Goal: Task Accomplishment & Management: Use online tool/utility

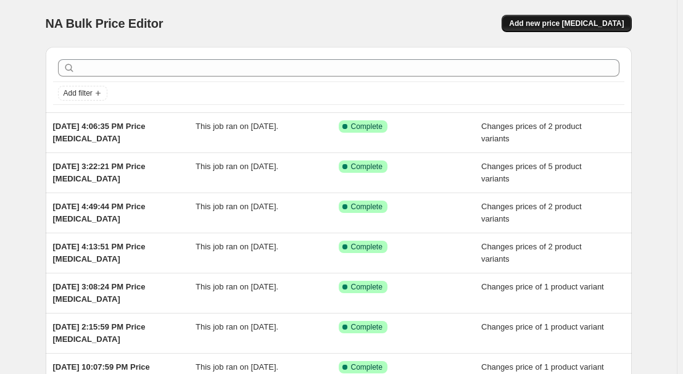
click at [574, 22] on span "Add new price [MEDICAL_DATA]" at bounding box center [566, 24] width 115 height 10
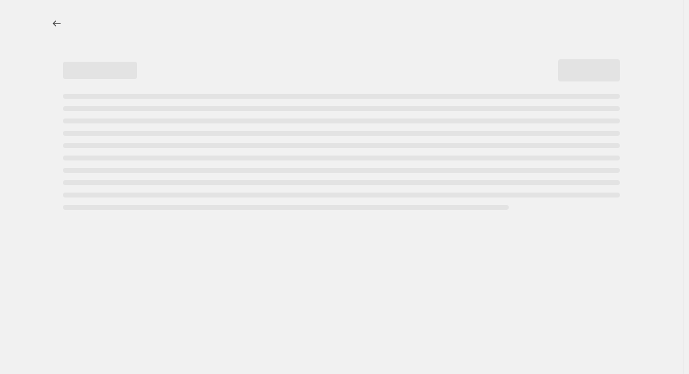
select select "percentage"
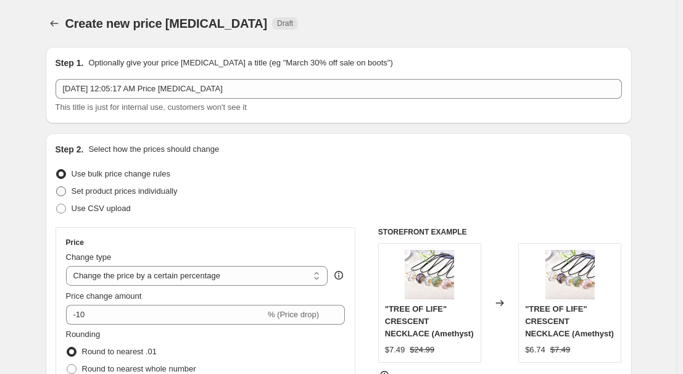
click at [104, 186] on span "Set product prices individually" at bounding box center [125, 190] width 106 height 9
click at [57, 186] on input "Set product prices individually" at bounding box center [56, 186] width 1 height 1
radio input "true"
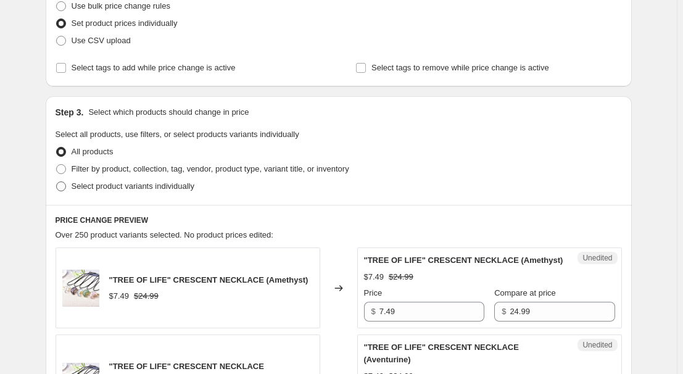
click at [129, 181] on span "Select product variants individually" at bounding box center [133, 185] width 123 height 9
click at [57, 181] on input "Select product variants individually" at bounding box center [56, 181] width 1 height 1
radio input "true"
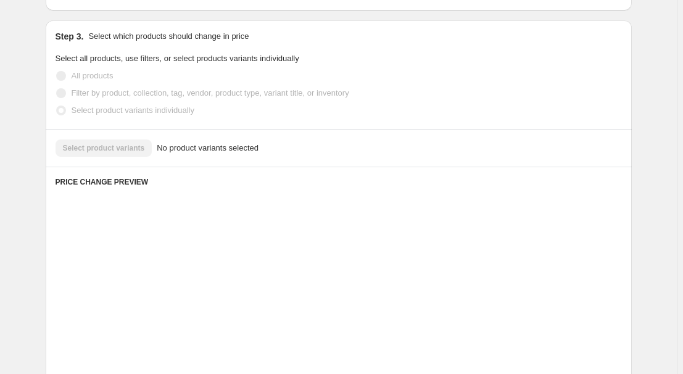
scroll to position [280, 0]
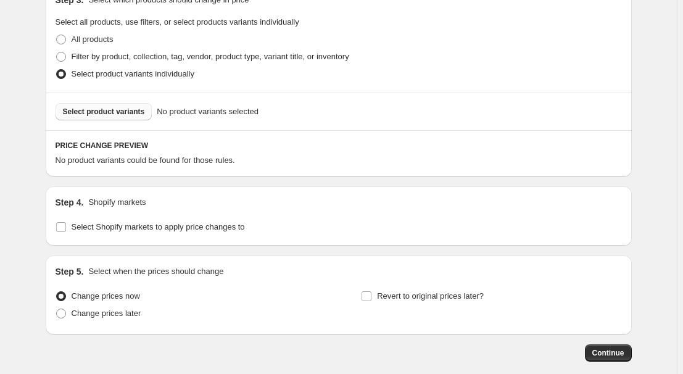
click at [128, 111] on span "Select product variants" at bounding box center [104, 112] width 82 height 10
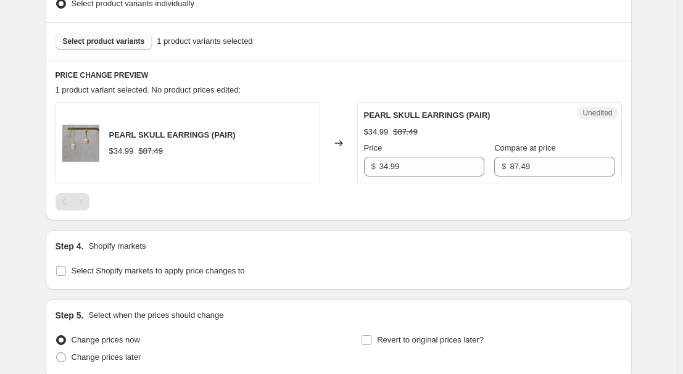
scroll to position [449, 0]
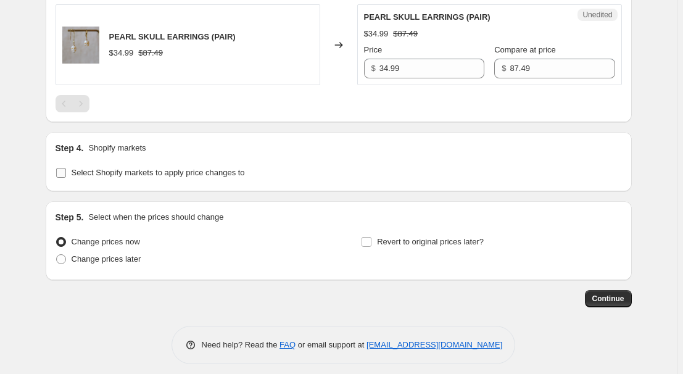
click at [151, 168] on span "Select Shopify markets to apply price changes to" at bounding box center [158, 172] width 173 height 9
click at [66, 168] on input "Select Shopify markets to apply price changes to" at bounding box center [61, 173] width 10 height 10
checkbox input "true"
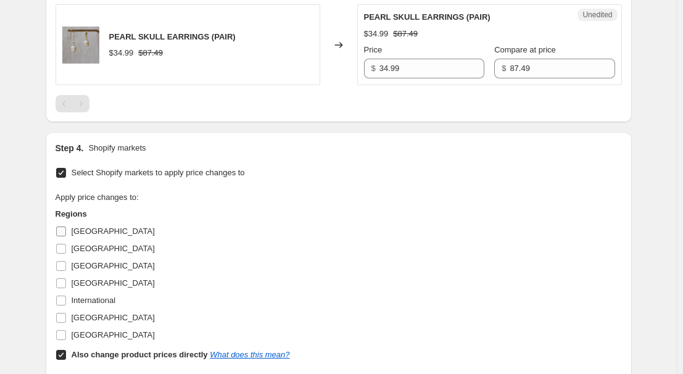
click at [64, 227] on input "[GEOGRAPHIC_DATA]" at bounding box center [61, 232] width 10 height 10
checkbox input "true"
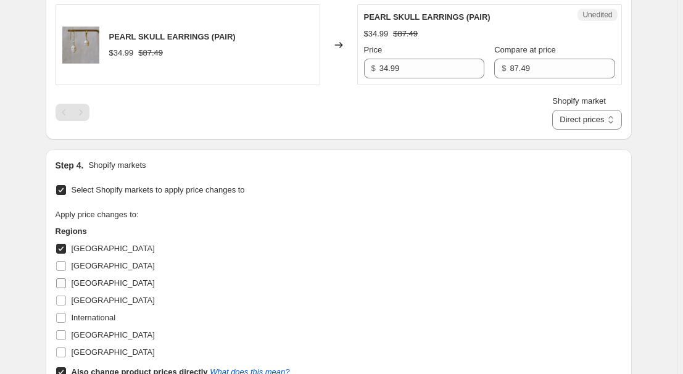
click at [84, 275] on label "[GEOGRAPHIC_DATA]" at bounding box center [105, 283] width 99 height 17
click at [66, 278] on input "[GEOGRAPHIC_DATA]" at bounding box center [61, 283] width 10 height 10
checkbox input "true"
click at [92, 300] on span "[GEOGRAPHIC_DATA]" at bounding box center [113, 300] width 83 height 9
click at [66, 300] on input "[GEOGRAPHIC_DATA]" at bounding box center [61, 301] width 10 height 10
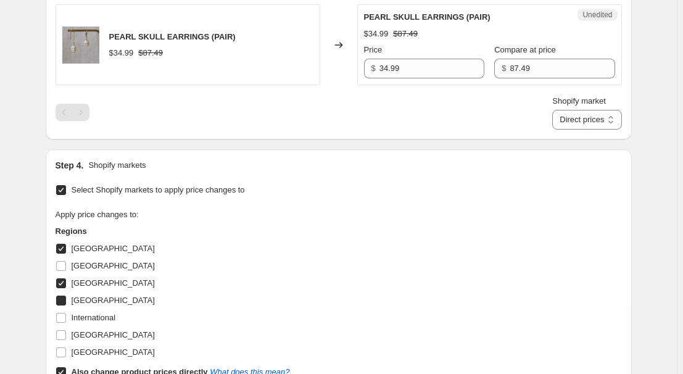
checkbox input "true"
click at [93, 336] on span "[GEOGRAPHIC_DATA]" at bounding box center [113, 334] width 83 height 9
click at [66, 336] on input "[GEOGRAPHIC_DATA]" at bounding box center [61, 335] width 10 height 10
checkbox input "true"
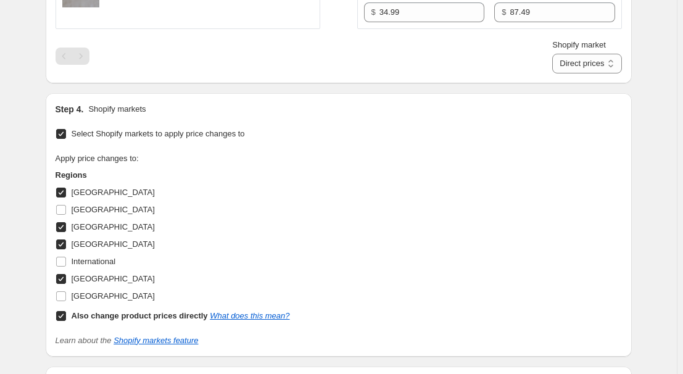
click at [99, 320] on div "Also change product prices directly What does this mean?" at bounding box center [181, 316] width 218 height 12
click at [66, 320] on input "Also change product prices directly What does this mean?" at bounding box center [61, 316] width 10 height 10
checkbox input "false"
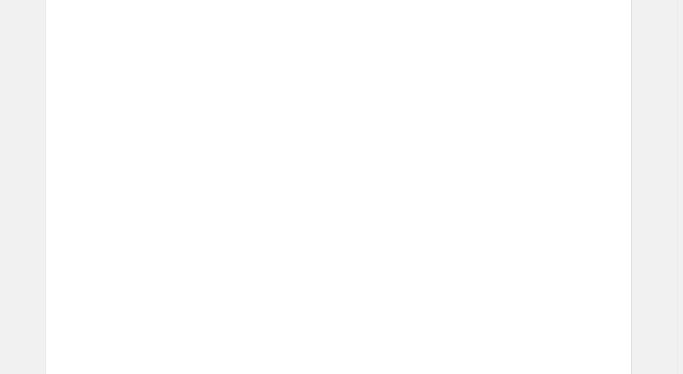
click at [389, 243] on img at bounding box center [379, 249] width 31 height 37
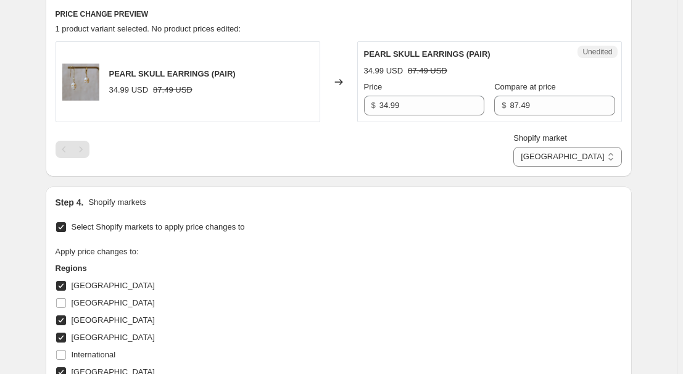
scroll to position [393, 0]
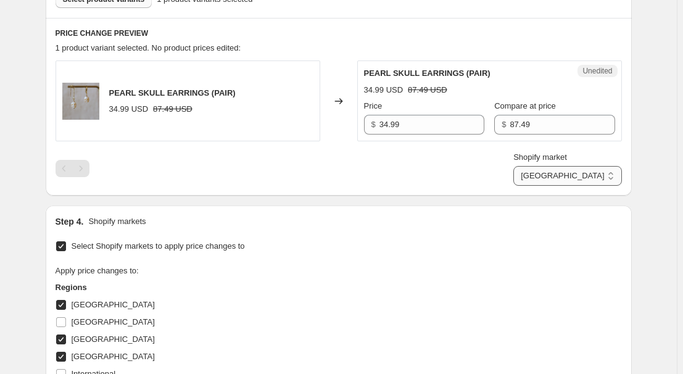
click at [595, 177] on select "[GEOGRAPHIC_DATA] [GEOGRAPHIC_DATA] [GEOGRAPHIC_DATA] [GEOGRAPHIC_DATA]" at bounding box center [568, 176] width 108 height 20
click at [571, 186] on select "[GEOGRAPHIC_DATA] [GEOGRAPHIC_DATA] [GEOGRAPHIC_DATA] [GEOGRAPHIC_DATA]" at bounding box center [568, 176] width 108 height 20
click at [597, 177] on select "[GEOGRAPHIC_DATA] [GEOGRAPHIC_DATA] [GEOGRAPHIC_DATA] [GEOGRAPHIC_DATA]" at bounding box center [568, 176] width 108 height 20
click at [571, 166] on select "[GEOGRAPHIC_DATA] [GEOGRAPHIC_DATA] [GEOGRAPHIC_DATA] [GEOGRAPHIC_DATA]" at bounding box center [568, 176] width 108 height 20
click at [486, 215] on div "Step 4. Shopify markets" at bounding box center [339, 221] width 567 height 12
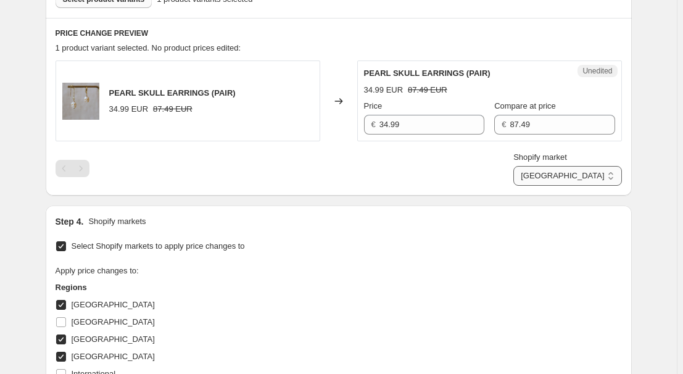
click at [603, 175] on select "[GEOGRAPHIC_DATA] [GEOGRAPHIC_DATA] [GEOGRAPHIC_DATA] [GEOGRAPHIC_DATA]" at bounding box center [568, 176] width 108 height 20
click at [568, 186] on select "[GEOGRAPHIC_DATA] [GEOGRAPHIC_DATA] [GEOGRAPHIC_DATA] [GEOGRAPHIC_DATA]" at bounding box center [568, 176] width 108 height 20
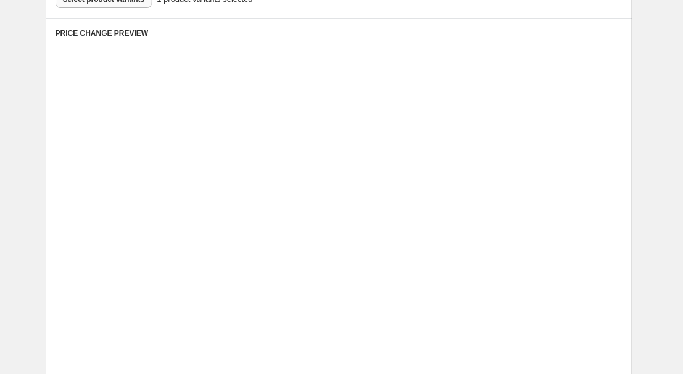
click at [468, 223] on div "Unedited Placeholder 53.15 EUR 59.05 EUR Price € 53.15 Compare at price € 59.05" at bounding box center [489, 188] width 265 height 81
click at [463, 224] on div "Unedited Placeholder 53.15 EUR 59.05 EUR Price € 53.15 Compare at price € 59.05" at bounding box center [489, 188] width 265 height 81
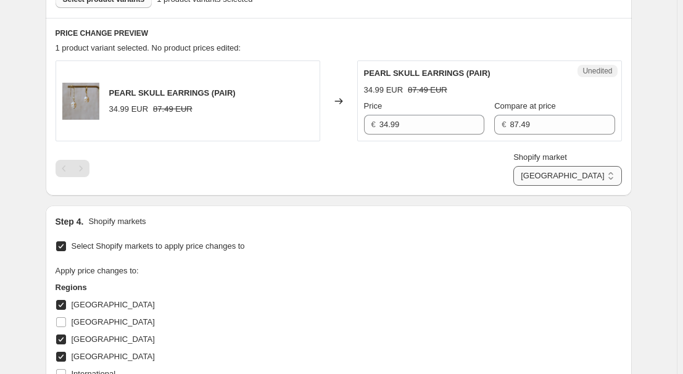
drag, startPoint x: 599, startPoint y: 170, endPoint x: 602, endPoint y: 177, distance: 8.0
click at [599, 170] on select "[GEOGRAPHIC_DATA] [GEOGRAPHIC_DATA] [GEOGRAPHIC_DATA] [GEOGRAPHIC_DATA]" at bounding box center [568, 176] width 108 height 20
select select "34367209628"
click at [542, 186] on select "[GEOGRAPHIC_DATA] [GEOGRAPHIC_DATA] [GEOGRAPHIC_DATA] [GEOGRAPHIC_DATA]" at bounding box center [568, 176] width 108 height 20
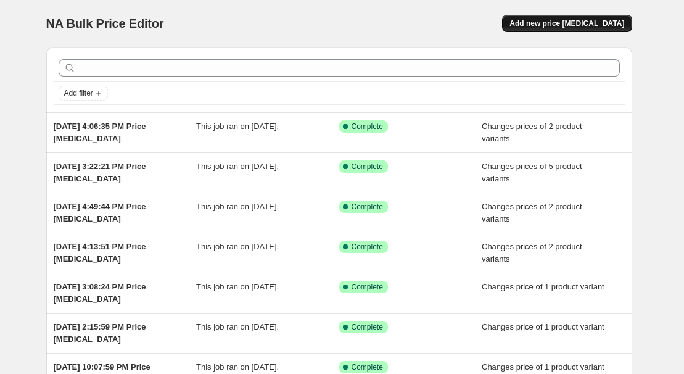
click at [573, 21] on span "Add new price [MEDICAL_DATA]" at bounding box center [567, 24] width 115 height 10
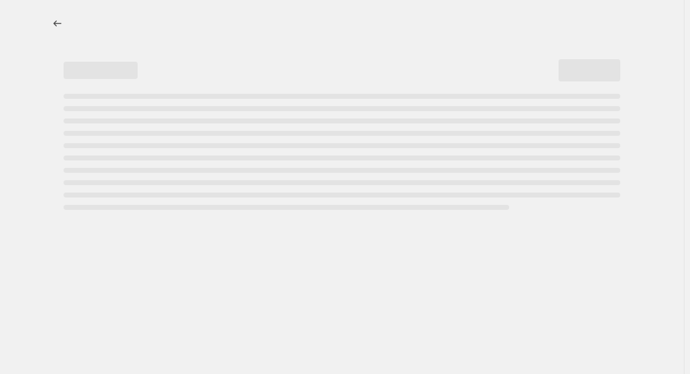
select select "percentage"
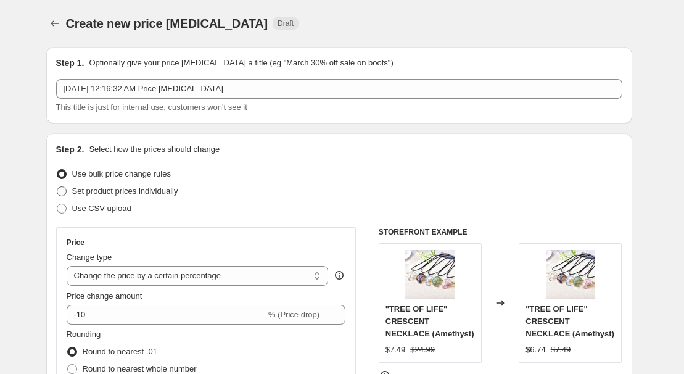
click at [115, 185] on span "Set product prices individually" at bounding box center [125, 191] width 106 height 12
click at [57, 186] on input "Set product prices individually" at bounding box center [57, 186] width 1 height 1
radio input "true"
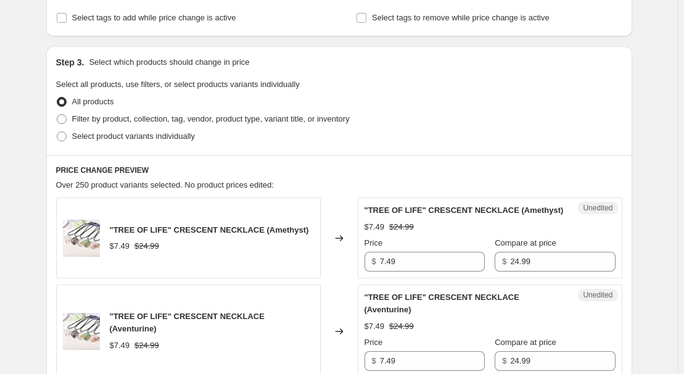
scroll to position [224, 0]
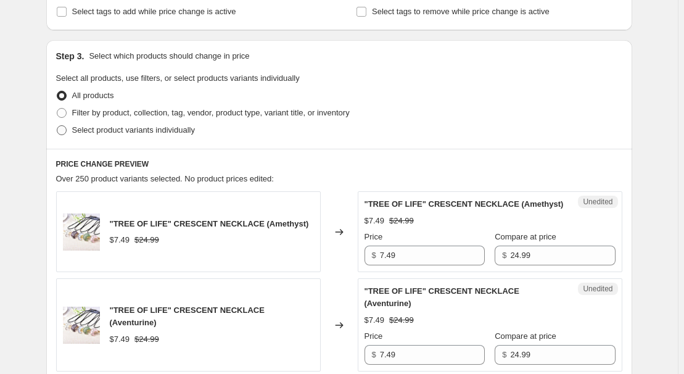
click at [120, 128] on span "Select product variants individually" at bounding box center [133, 129] width 123 height 9
click at [57, 126] on input "Select product variants individually" at bounding box center [57, 125] width 1 height 1
radio input "true"
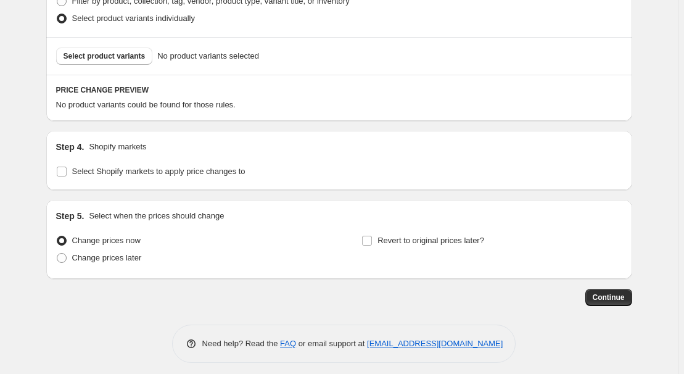
scroll to position [336, 0]
click at [110, 52] on span "Select product variants" at bounding box center [105, 56] width 82 height 10
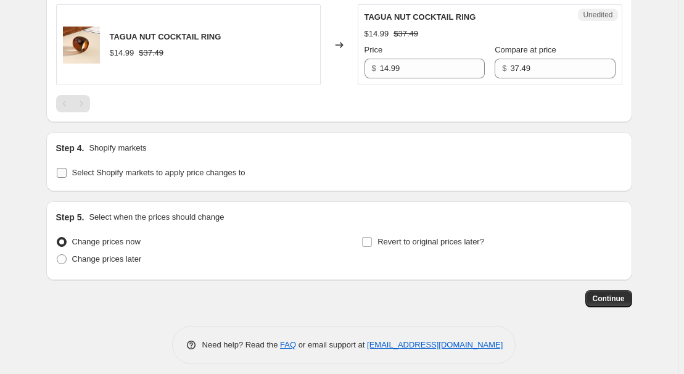
click at [154, 170] on span "Select Shopify markets to apply price changes to" at bounding box center [158, 172] width 173 height 9
click at [67, 170] on input "Select Shopify markets to apply price changes to" at bounding box center [62, 173] width 10 height 10
checkbox input "true"
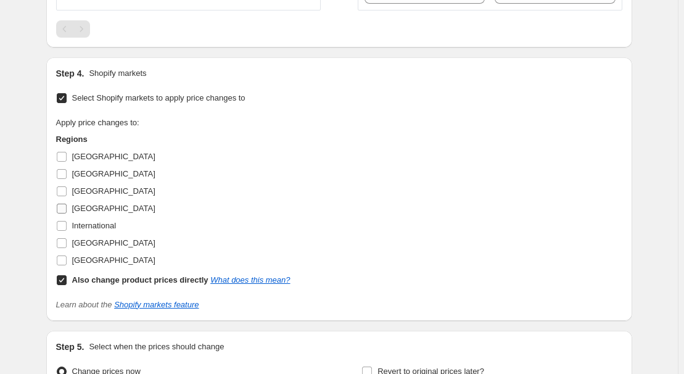
scroll to position [561, 0]
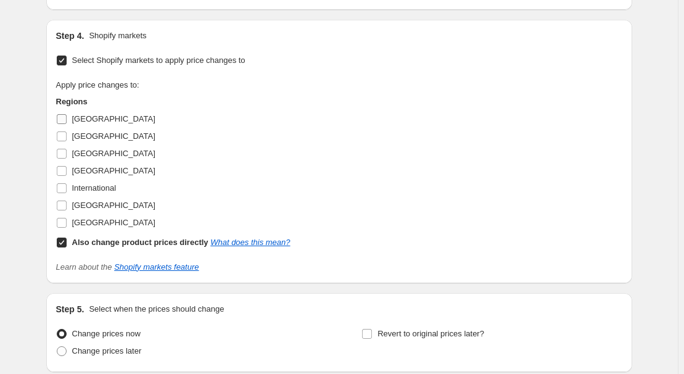
click at [80, 117] on span "[GEOGRAPHIC_DATA]" at bounding box center [113, 118] width 83 height 9
click at [67, 117] on input "[GEOGRAPHIC_DATA]" at bounding box center [62, 119] width 10 height 10
checkbox input "true"
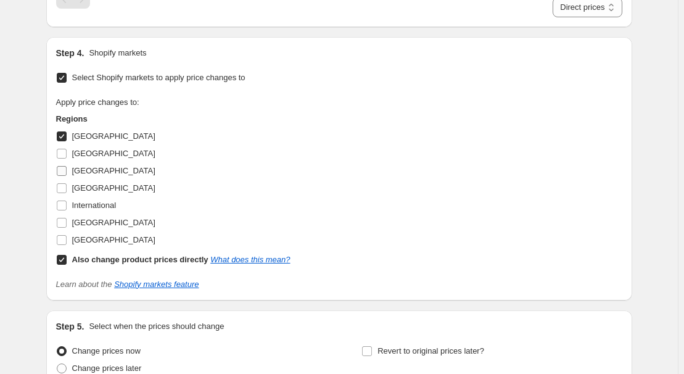
click at [84, 172] on span "[GEOGRAPHIC_DATA]" at bounding box center [113, 170] width 83 height 9
click at [67, 172] on input "[GEOGRAPHIC_DATA]" at bounding box center [62, 171] width 10 height 10
checkbox input "true"
click at [90, 184] on span "[GEOGRAPHIC_DATA]" at bounding box center [113, 187] width 83 height 9
click at [67, 184] on input "[GEOGRAPHIC_DATA]" at bounding box center [62, 188] width 10 height 10
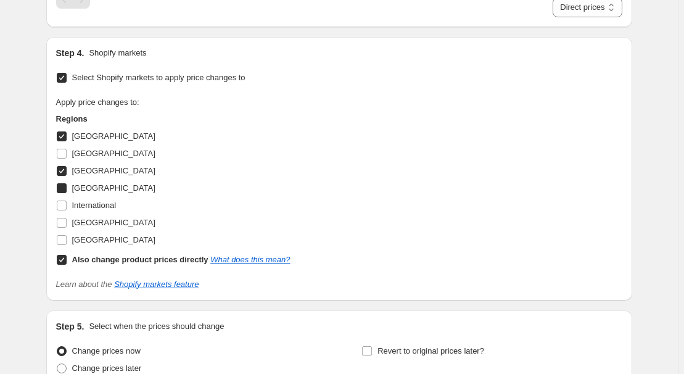
checkbox input "true"
click at [98, 221] on span "[GEOGRAPHIC_DATA]" at bounding box center [113, 222] width 83 height 9
click at [67, 221] on input "[GEOGRAPHIC_DATA]" at bounding box center [62, 223] width 10 height 10
checkbox input "true"
click at [96, 245] on label "[GEOGRAPHIC_DATA]" at bounding box center [105, 239] width 99 height 17
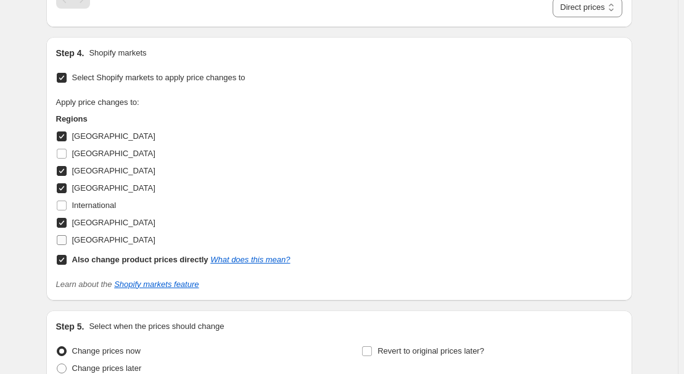
click at [67, 245] on input "[GEOGRAPHIC_DATA]" at bounding box center [62, 240] width 10 height 10
click at [97, 241] on span "[GEOGRAPHIC_DATA]" at bounding box center [113, 239] width 83 height 9
click at [67, 241] on input "[GEOGRAPHIC_DATA]" at bounding box center [62, 240] width 10 height 10
checkbox input "false"
click at [101, 264] on b "Also change product prices directly" at bounding box center [140, 259] width 136 height 9
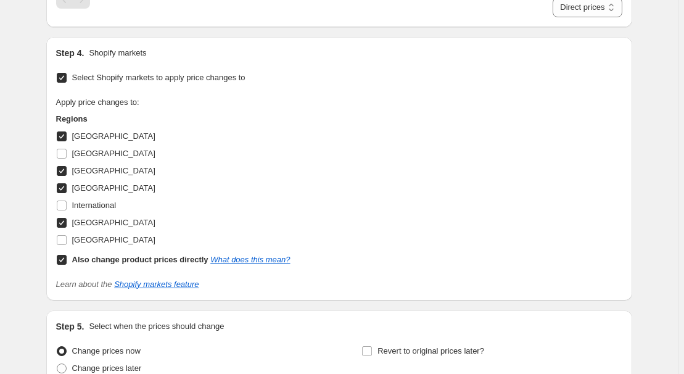
click at [67, 264] on input "Also change product prices directly What does this mean?" at bounding box center [62, 260] width 10 height 10
checkbox input "false"
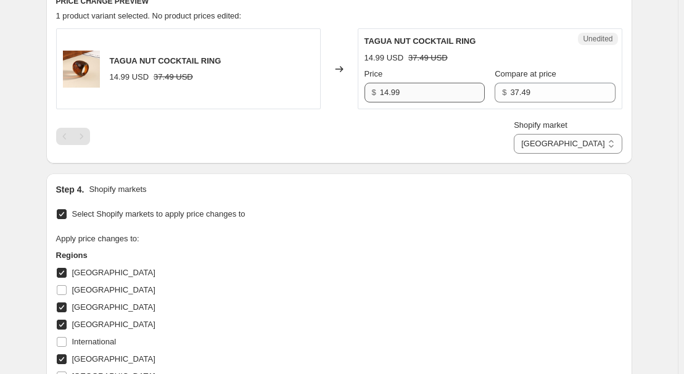
scroll to position [336, 0]
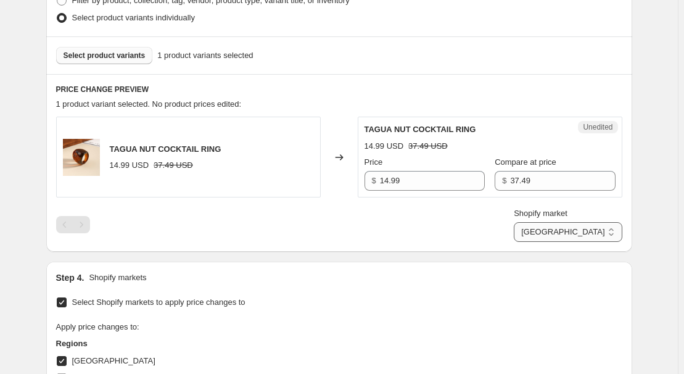
click at [588, 236] on select "[GEOGRAPHIC_DATA] [GEOGRAPHIC_DATA] [GEOGRAPHIC_DATA] [GEOGRAPHIC_DATA]" at bounding box center [568, 232] width 108 height 20
click at [568, 242] on select "[GEOGRAPHIC_DATA] [GEOGRAPHIC_DATA] [GEOGRAPHIC_DATA] [GEOGRAPHIC_DATA]" at bounding box center [568, 232] width 108 height 20
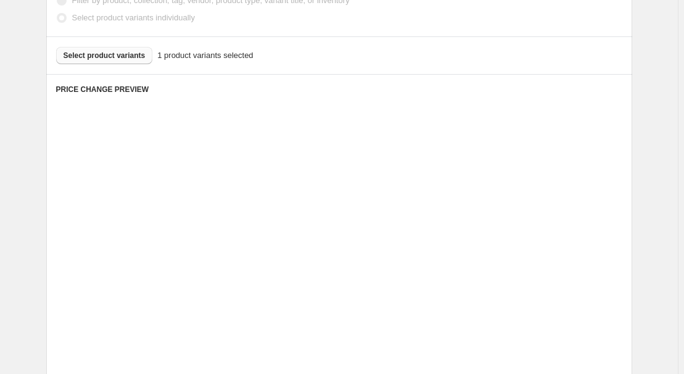
click at [586, 244] on div "Compare at price" at bounding box center [565, 249] width 101 height 12
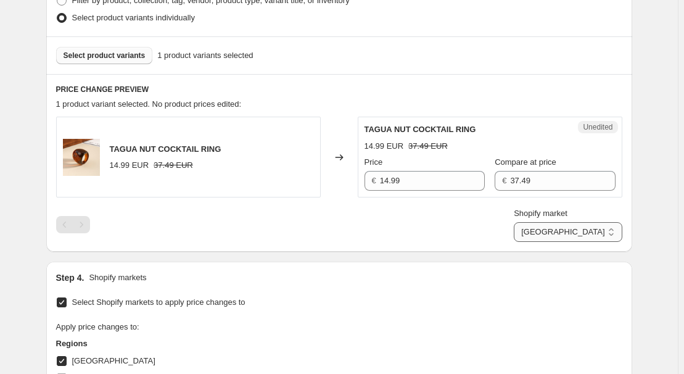
click at [612, 240] on select "[GEOGRAPHIC_DATA] [GEOGRAPHIC_DATA] [GEOGRAPHIC_DATA] [GEOGRAPHIC_DATA]" at bounding box center [568, 232] width 108 height 20
click at [572, 242] on select "[GEOGRAPHIC_DATA] [GEOGRAPHIC_DATA] [GEOGRAPHIC_DATA] [GEOGRAPHIC_DATA]" at bounding box center [568, 232] width 108 height 20
click at [604, 235] on select "[GEOGRAPHIC_DATA] [GEOGRAPHIC_DATA] [GEOGRAPHIC_DATA] [GEOGRAPHIC_DATA]" at bounding box center [568, 232] width 108 height 20
select select "34367209628"
click at [543, 242] on select "[GEOGRAPHIC_DATA] [GEOGRAPHIC_DATA] [GEOGRAPHIC_DATA] [GEOGRAPHIC_DATA]" at bounding box center [568, 232] width 108 height 20
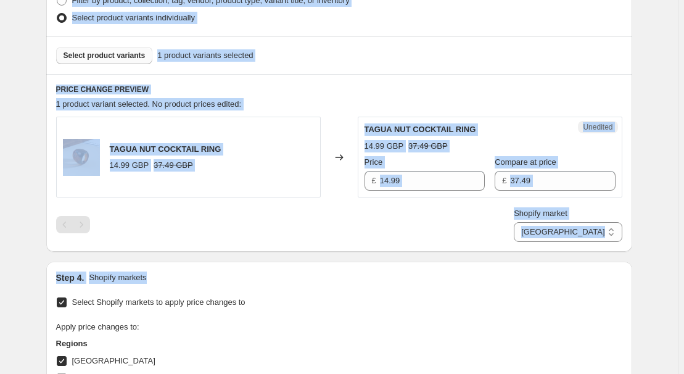
scroll to position [0, 0]
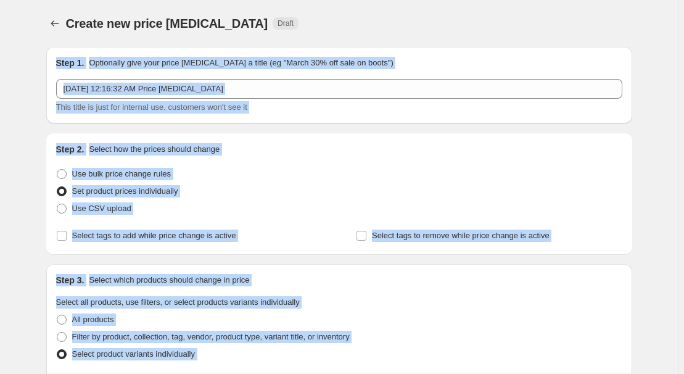
drag, startPoint x: 580, startPoint y: 278, endPoint x: 411, endPoint y: 42, distance: 290.3
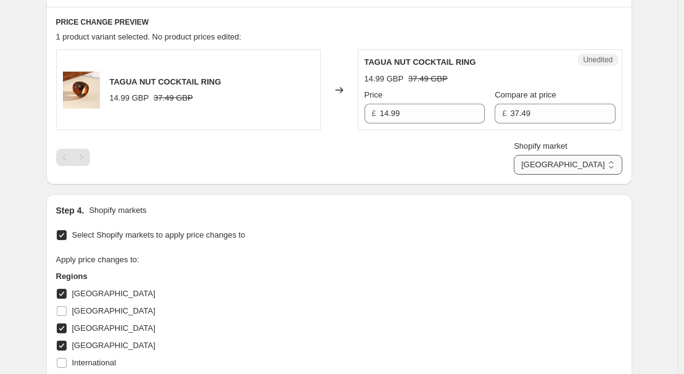
scroll to position [336, 0]
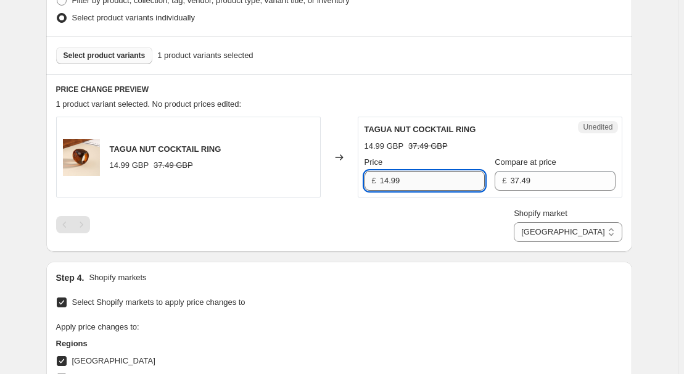
click at [415, 183] on input "14.99" at bounding box center [432, 181] width 105 height 20
click at [535, 183] on input "37.49" at bounding box center [562, 181] width 105 height 20
